Goal: Task Accomplishment & Management: Manage account settings

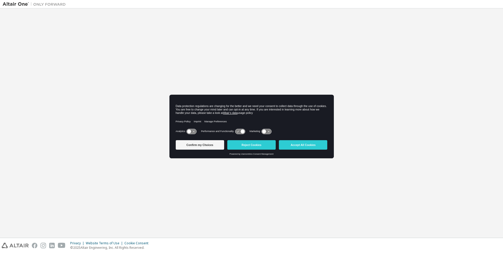
click at [237, 126] on div "Privacy Policy Imprint Manage Preferences" at bounding box center [252, 122] width 152 height 12
click at [305, 145] on button "Accept All Cookies" at bounding box center [303, 144] width 48 height 9
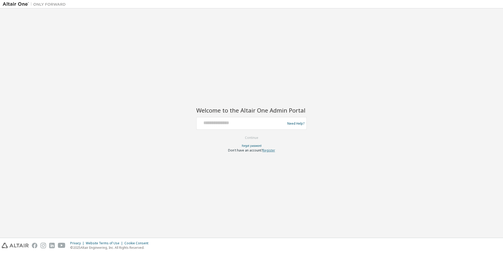
click at [268, 151] on link "Register" at bounding box center [268, 150] width 13 height 4
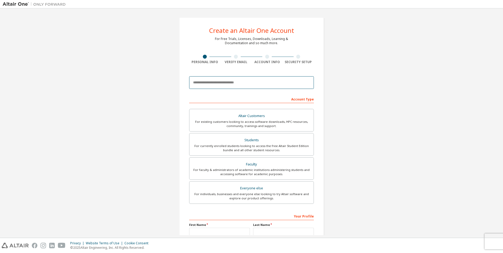
click at [253, 81] on input "email" at bounding box center [251, 82] width 125 height 13
type input "**********"
type input "***"
click at [363, 67] on div "**********" at bounding box center [251, 150] width 497 height 278
click at [305, 114] on div "Altair Customers" at bounding box center [251, 115] width 118 height 7
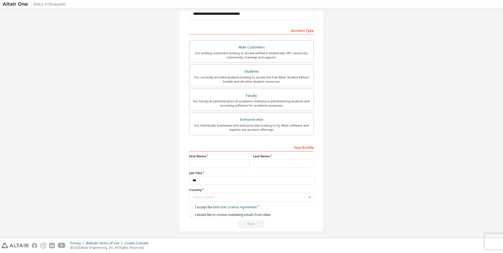
scroll to position [72, 0]
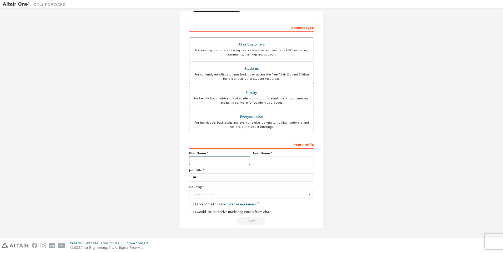
click at [221, 161] on input "text" at bounding box center [219, 160] width 61 height 9
type input "******"
drag, startPoint x: 406, startPoint y: 76, endPoint x: 402, endPoint y: 79, distance: 5.3
click at [406, 76] on div "**********" at bounding box center [251, 87] width 497 height 295
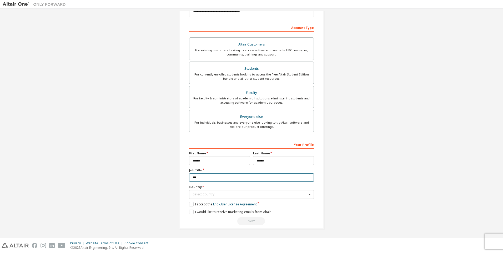
click at [225, 179] on input "***" at bounding box center [251, 177] width 125 height 9
type input "*"
type input "**********"
click at [233, 196] on div "Select Country" at bounding box center [250, 194] width 114 height 3
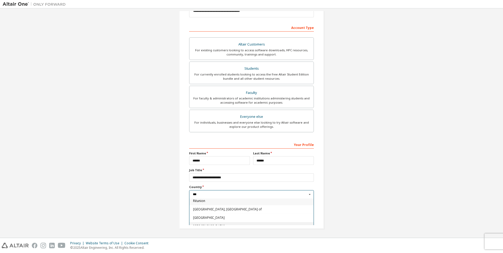
scroll to position [0, 0]
type input "*"
click at [248, 198] on input "****" at bounding box center [252, 194] width 124 height 8
type input "****"
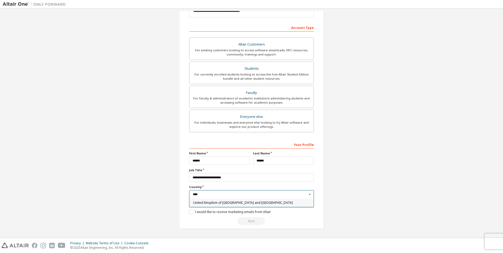
click at [248, 201] on span "United Kingdom of Great Britain and Northern Ireland" at bounding box center [251, 202] width 117 height 3
type input "***"
click at [189, 204] on label "I accept the End-User License Agreement" at bounding box center [223, 204] width 68 height 4
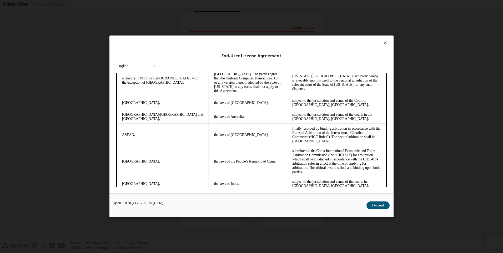
scroll to position [1390, 0]
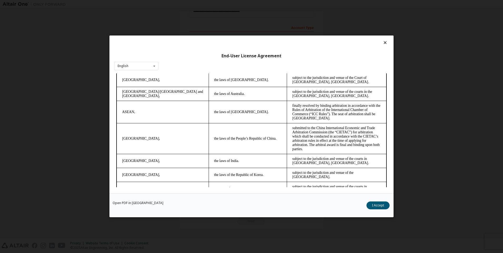
click at [374, 210] on div "Open PDF in New Tab I Accept" at bounding box center [251, 205] width 284 height 24
click at [375, 206] on button "I Accept" at bounding box center [377, 206] width 23 height 8
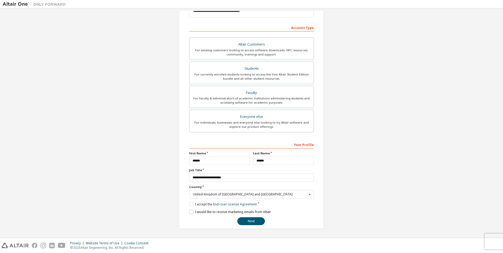
click at [189, 213] on label "I would like to receive marketing emails from Altair" at bounding box center [230, 212] width 82 height 4
click at [207, 213] on label "I would like to receive marketing emails from Altair" at bounding box center [230, 212] width 82 height 4
click at [247, 222] on button "Next" at bounding box center [251, 221] width 28 height 8
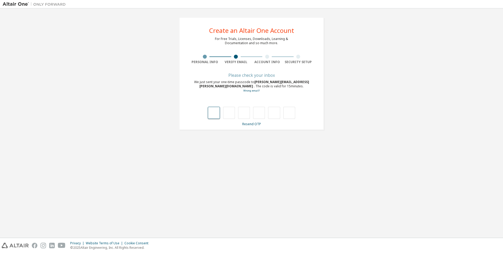
click at [216, 114] on input "text" at bounding box center [214, 113] width 12 height 12
type input "*"
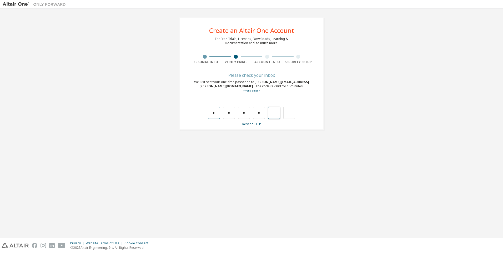
type input "*"
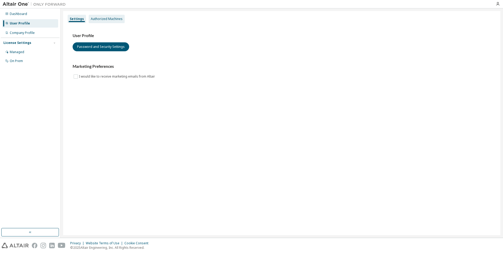
click at [110, 19] on div "Authorized Machines" at bounding box center [107, 19] width 32 height 4
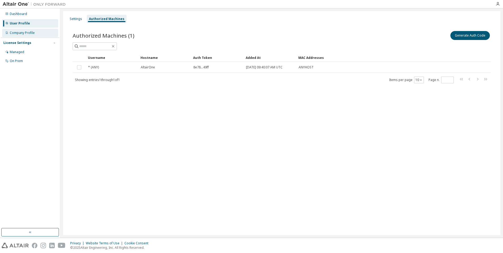
click at [32, 34] on div "Company Profile" at bounding box center [22, 33] width 25 height 4
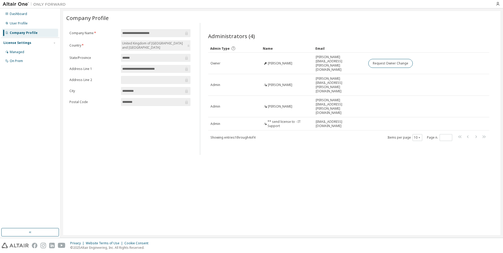
click at [276, 134] on div "Showing entries 1 through 4 of 4 Items per page 10 Page n. *" at bounding box center [348, 138] width 281 height 8
click at [25, 50] on div "Managed" at bounding box center [30, 52] width 56 height 8
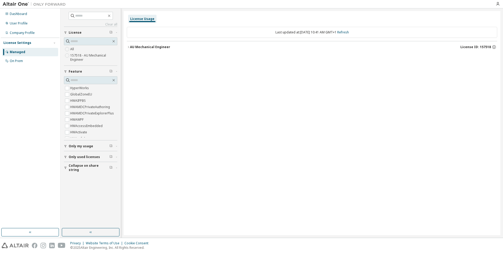
click at [130, 47] on div "AU Mechanical Engineer" at bounding box center [150, 47] width 40 height 4
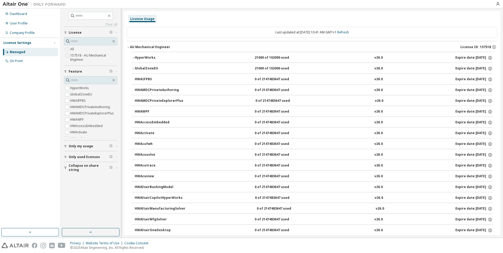
click at [129, 47] on icon "button" at bounding box center [128, 47] width 2 height 1
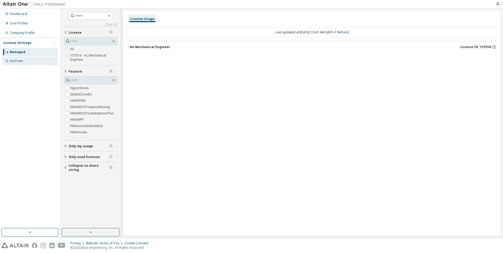
click at [23, 63] on div "On Prem" at bounding box center [30, 61] width 56 height 8
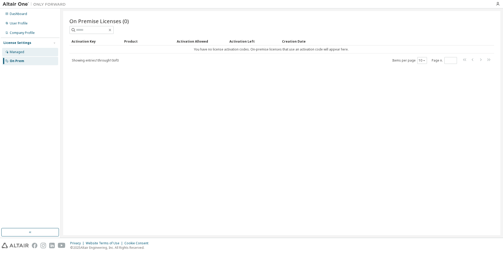
click at [28, 52] on div "Managed" at bounding box center [30, 52] width 56 height 8
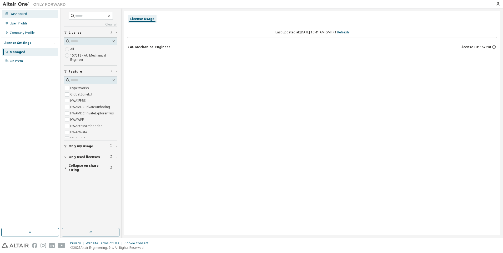
click at [25, 13] on div "Dashboard" at bounding box center [18, 14] width 17 height 4
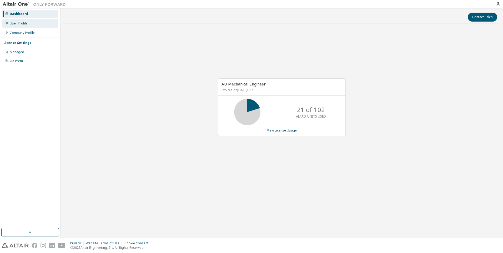
click at [28, 25] on div "User Profile" at bounding box center [30, 23] width 56 height 8
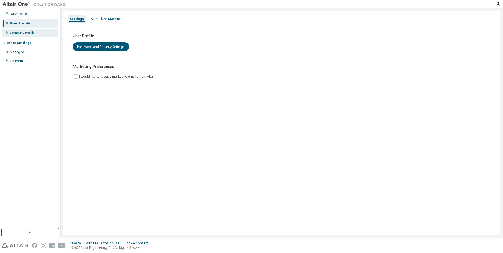
click at [27, 34] on div "Company Profile" at bounding box center [22, 33] width 25 height 4
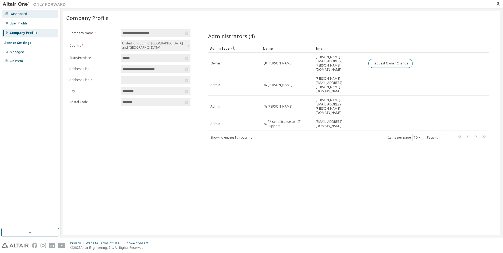
click at [20, 17] on div "Dashboard" at bounding box center [30, 14] width 56 height 8
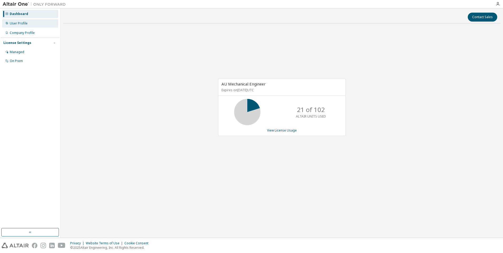
click at [23, 23] on div "User Profile" at bounding box center [19, 23] width 18 height 4
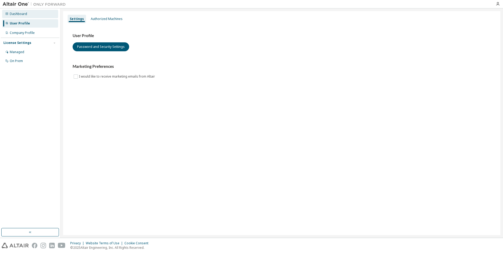
click at [26, 14] on div "Dashboard" at bounding box center [18, 14] width 17 height 4
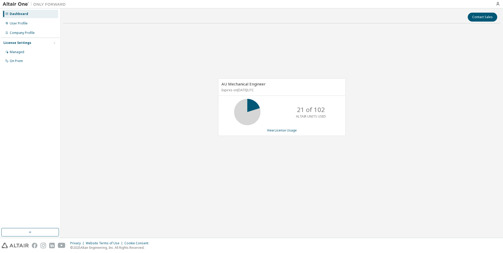
click at [247, 114] on icon at bounding box center [247, 111] width 13 height 13
click at [277, 129] on link "View License Usage" at bounding box center [282, 130] width 30 height 4
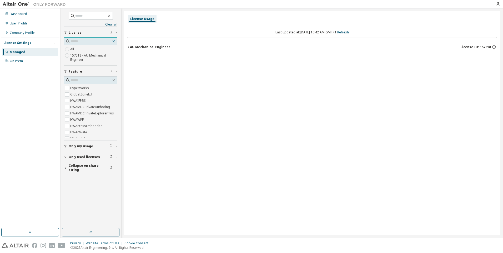
click at [113, 42] on icon "button" at bounding box center [114, 41] width 2 height 2
click at [127, 47] on icon "button" at bounding box center [128, 46] width 3 height 3
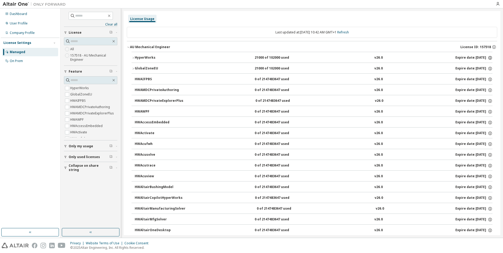
click at [487, 58] on icon "button" at bounding box center [489, 57] width 5 height 5
click at [491, 45] on icon "button" at bounding box center [493, 47] width 5 height 5
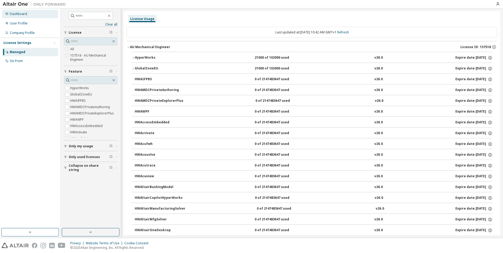
click at [15, 17] on div "Dashboard" at bounding box center [30, 14] width 56 height 8
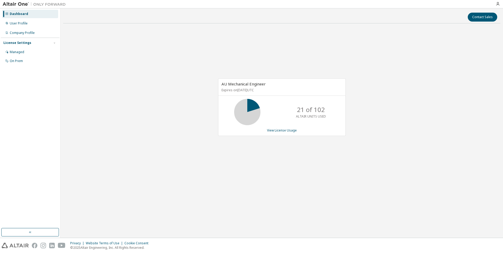
click at [500, 4] on div at bounding box center [497, 4] width 11 height 4
click at [499, 5] on icon "button" at bounding box center [497, 4] width 4 height 4
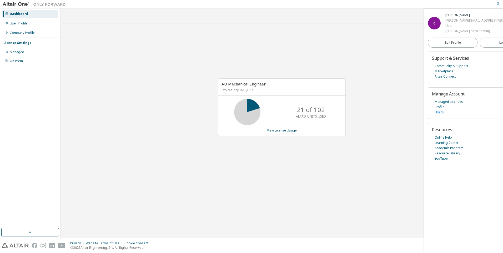
click at [438, 113] on link "Users" at bounding box center [438, 112] width 9 height 5
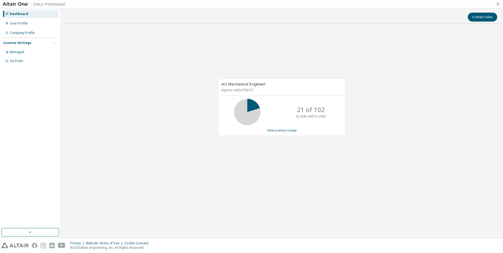
click at [499, 4] on icon "button" at bounding box center [497, 4] width 4 height 4
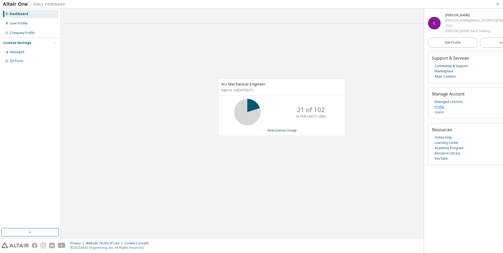
click at [439, 108] on link "Profile" at bounding box center [439, 106] width 10 height 5
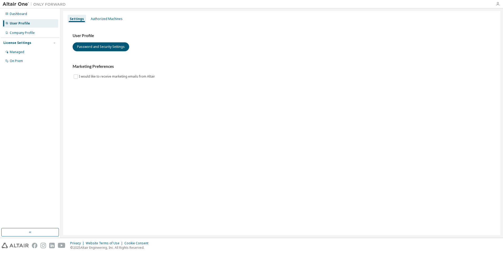
click at [498, 5] on icon "button" at bounding box center [497, 4] width 4 height 4
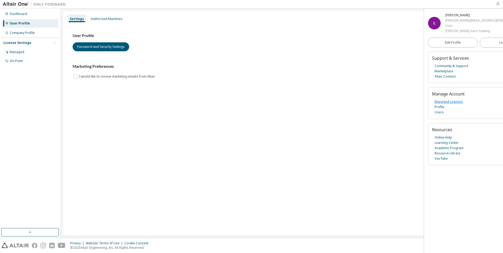
click at [445, 102] on link "Managed Licenses" at bounding box center [448, 101] width 28 height 5
